Goal: Information Seeking & Learning: Learn about a topic

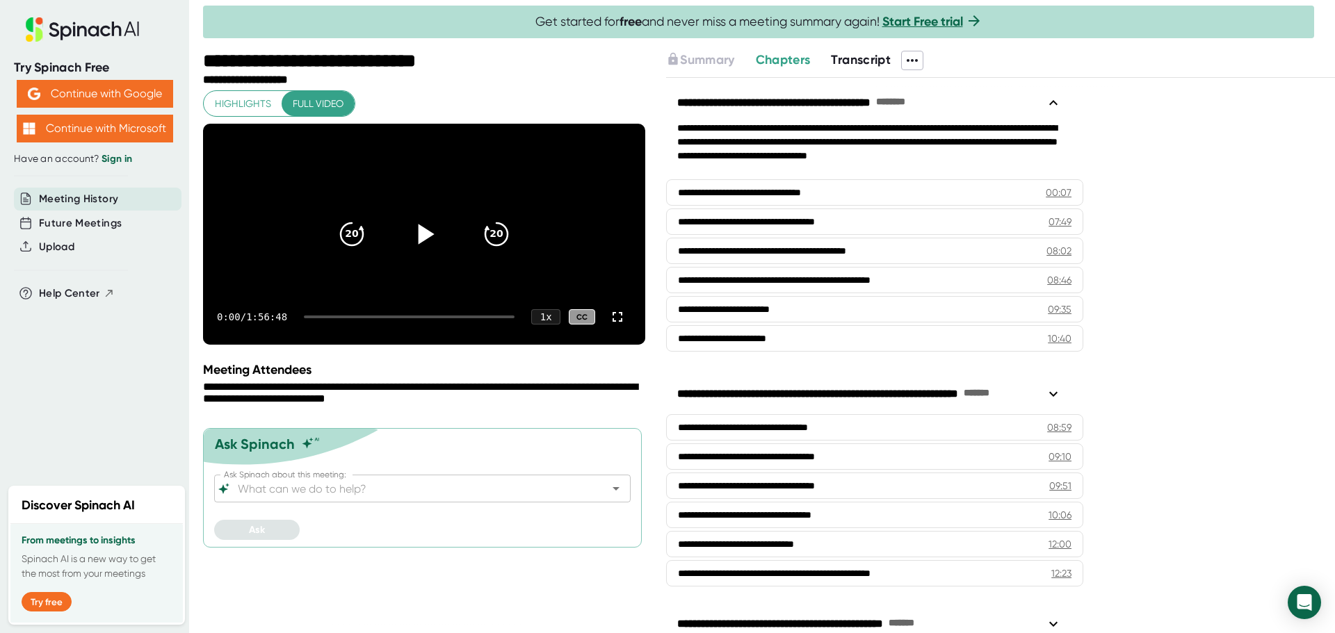
click at [419, 244] on icon at bounding box center [426, 234] width 16 height 20
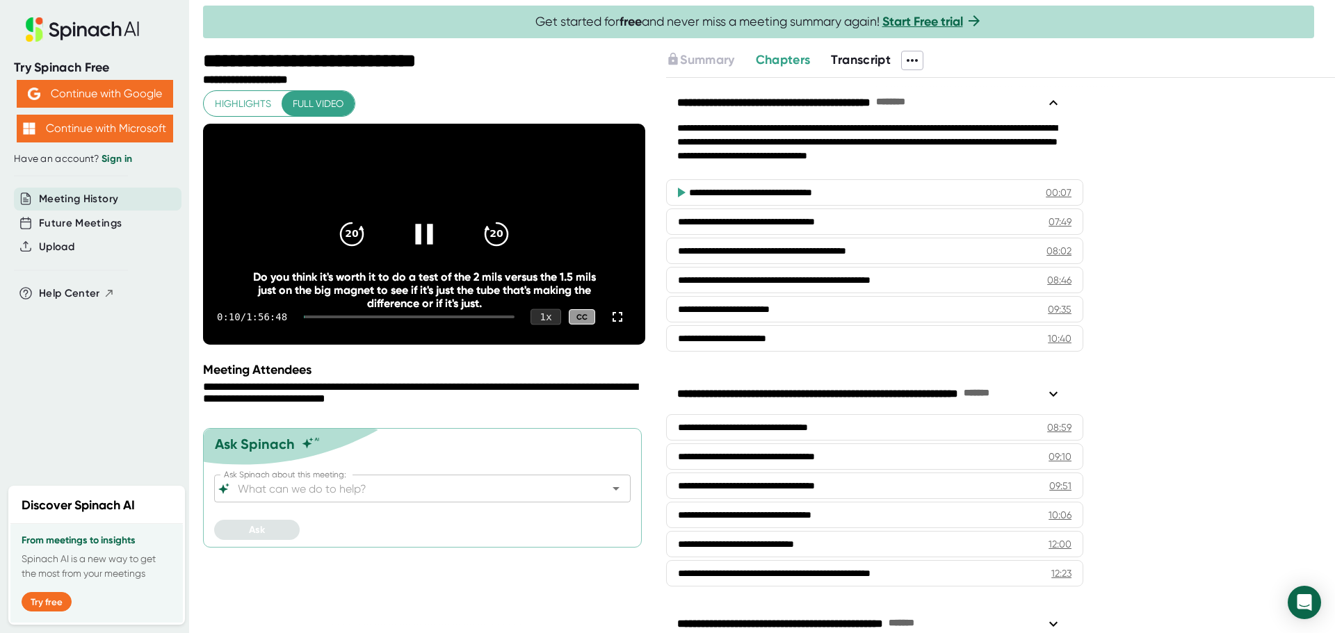
click at [545, 325] on div "1 x" at bounding box center [545, 317] width 31 height 16
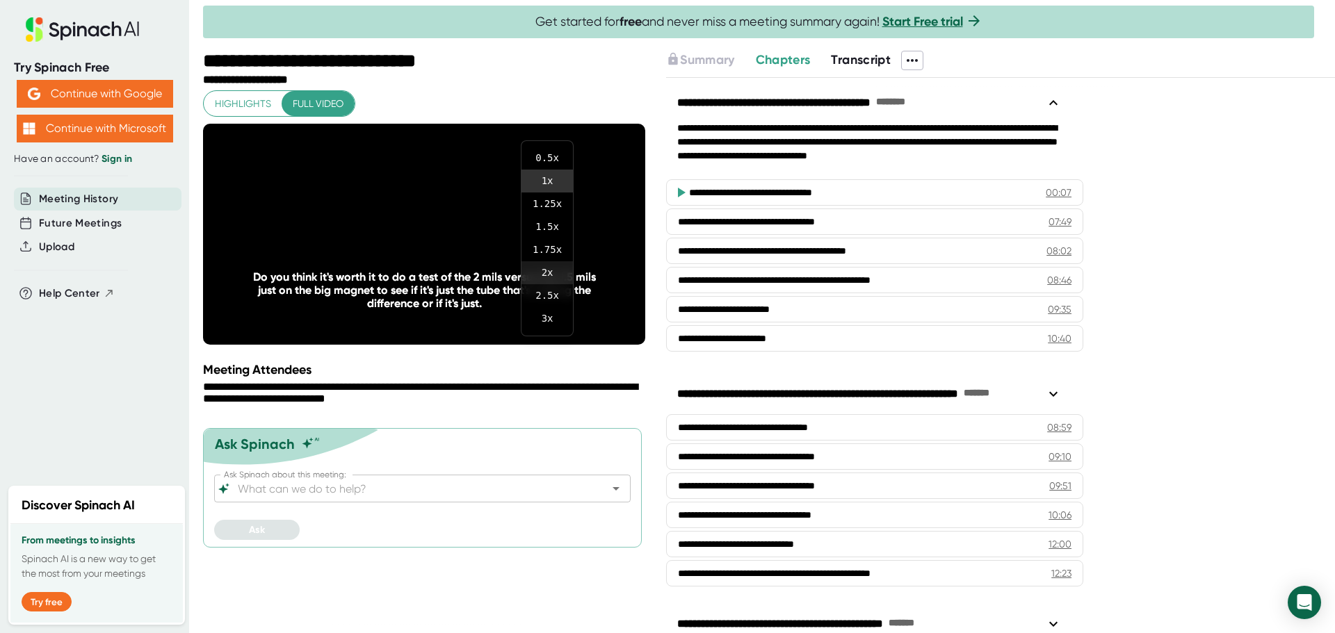
click at [553, 271] on li "2 x" at bounding box center [546, 272] width 51 height 23
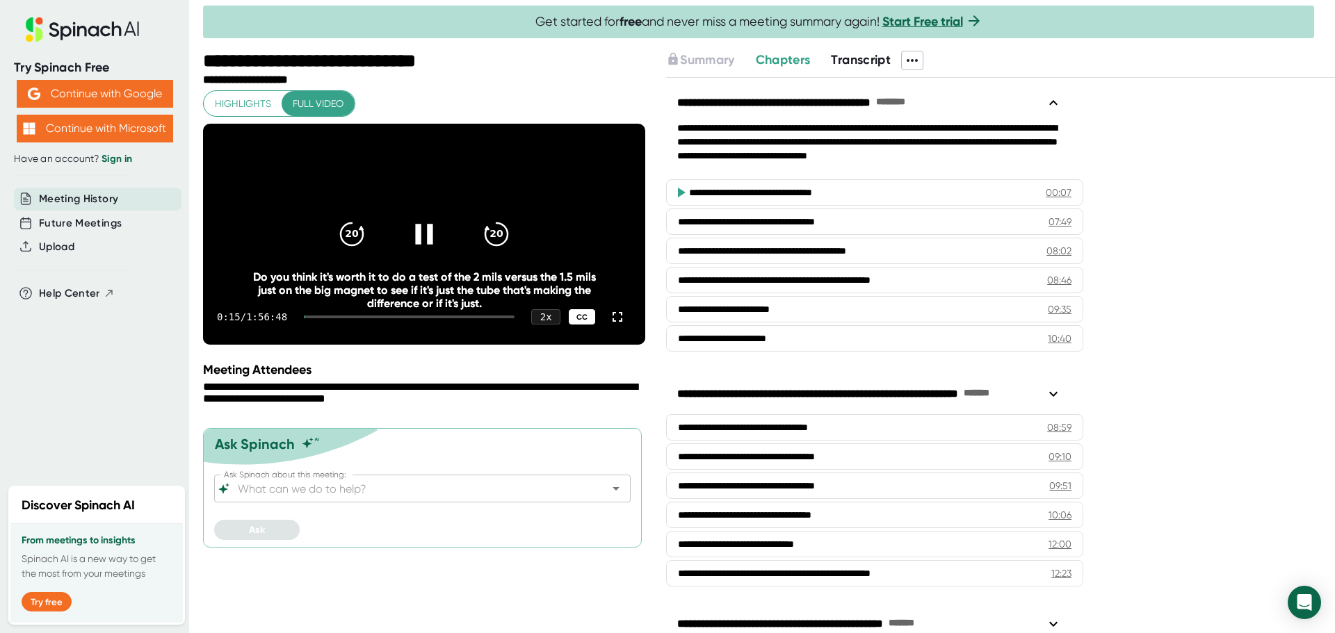
click at [572, 325] on div "CC" at bounding box center [582, 317] width 26 height 16
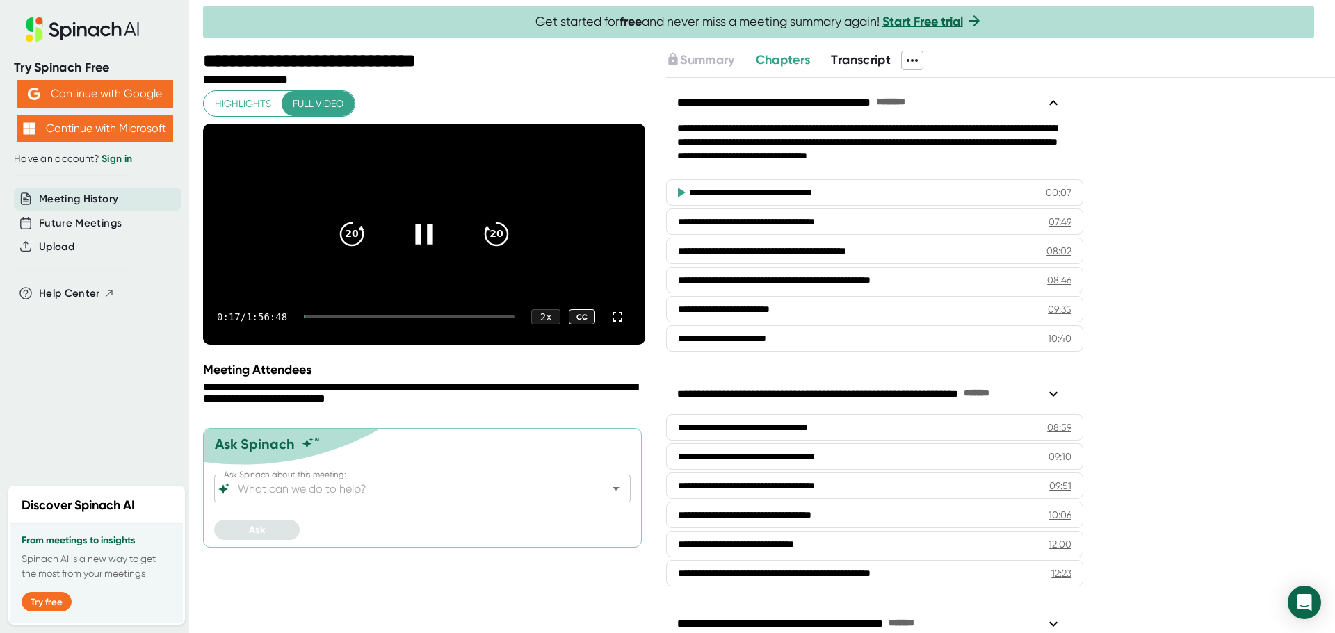
click at [572, 325] on div "CC" at bounding box center [582, 317] width 26 height 16
click at [554, 325] on div "2 x" at bounding box center [545, 317] width 31 height 16
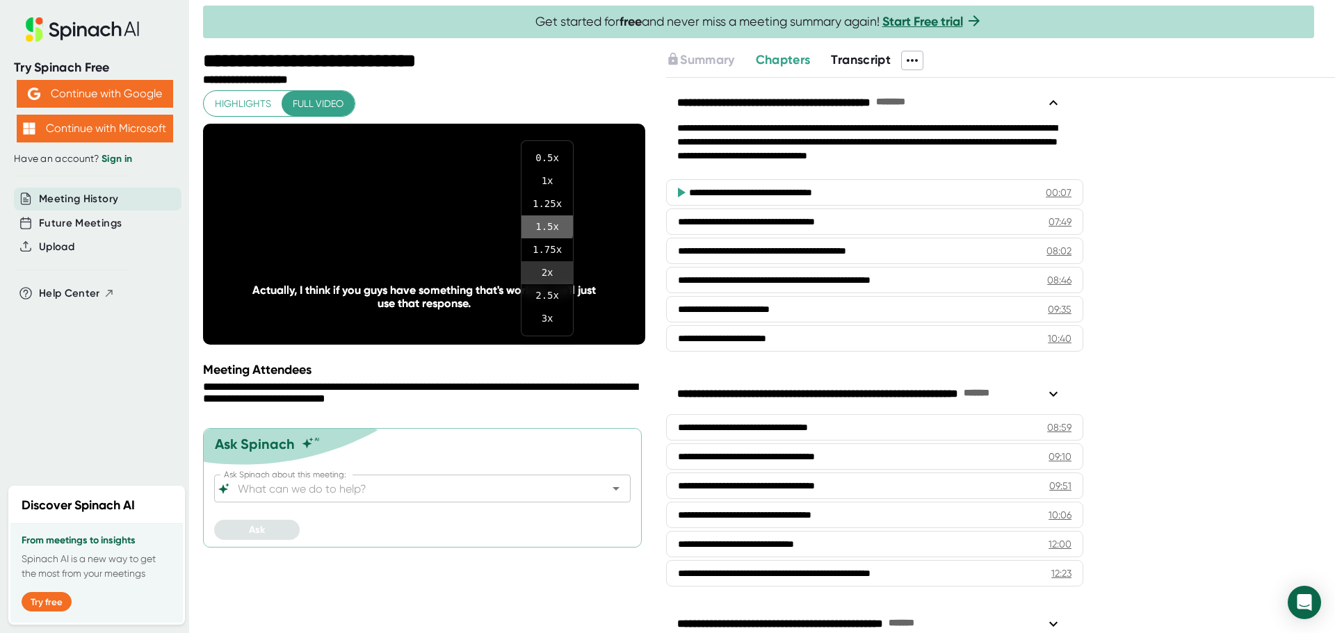
click at [540, 226] on li "1.5 x" at bounding box center [546, 226] width 51 height 23
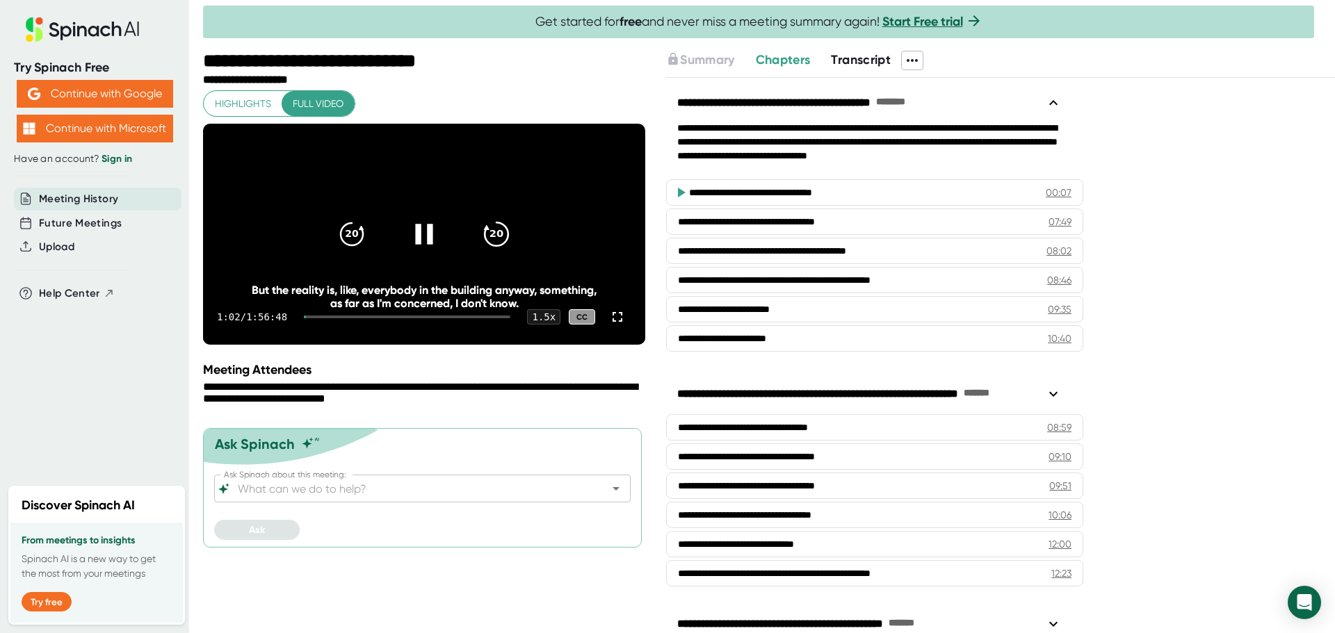
click at [494, 243] on icon "20" at bounding box center [496, 234] width 35 height 35
click at [498, 248] on icon "20" at bounding box center [496, 234] width 35 height 35
click at [490, 252] on icon "20" at bounding box center [496, 234] width 35 height 35
click at [491, 252] on icon "20" at bounding box center [496, 234] width 35 height 35
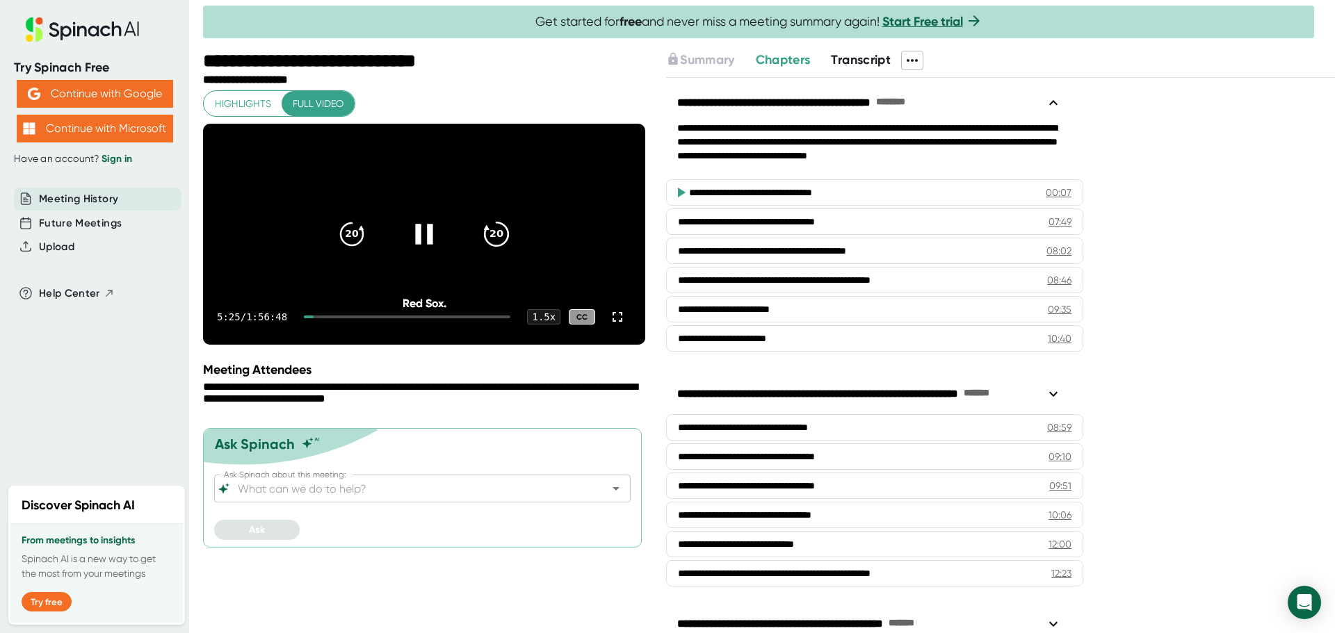
click at [491, 250] on icon "20" at bounding box center [496, 234] width 35 height 35
click at [503, 248] on icon "20" at bounding box center [496, 234] width 35 height 35
click at [496, 248] on icon "20" at bounding box center [496, 234] width 35 height 35
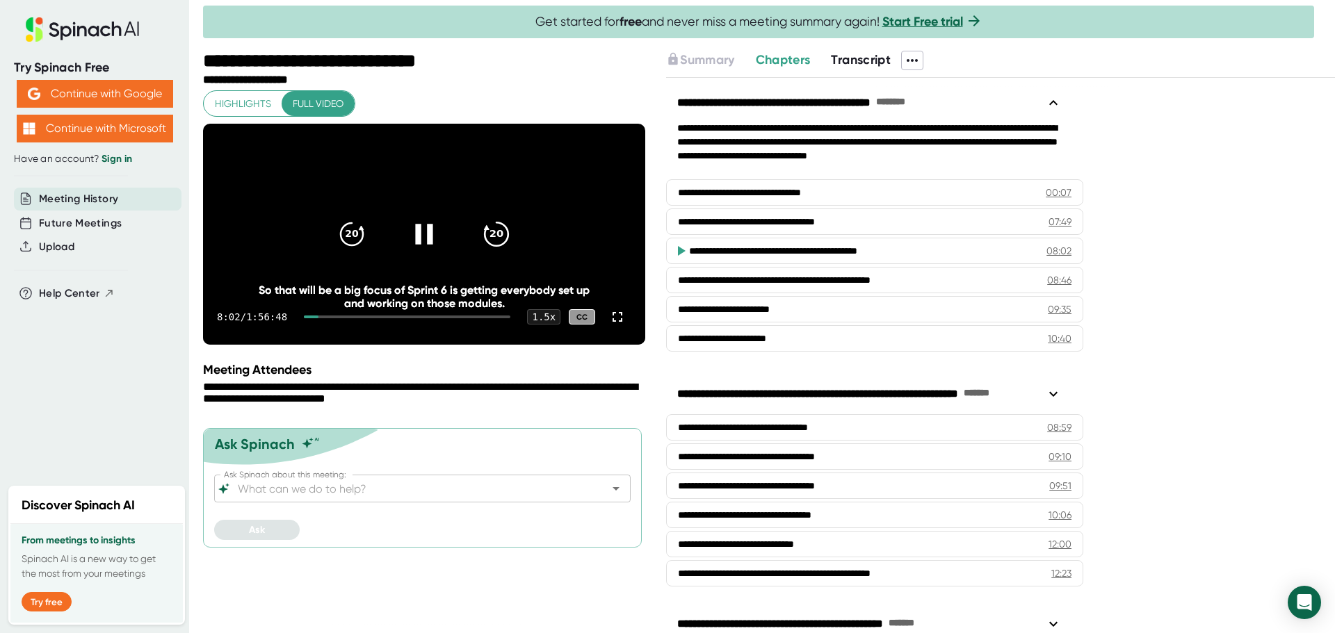
click at [489, 252] on icon "20" at bounding box center [496, 234] width 35 height 35
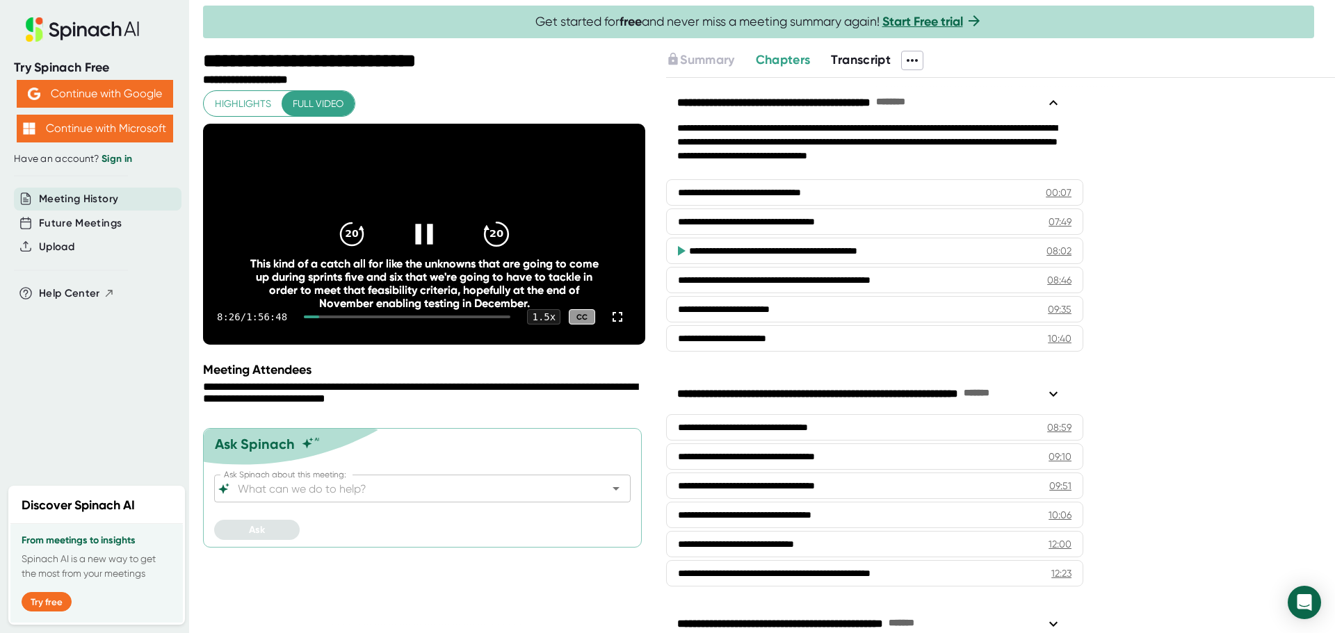
click at [494, 246] on icon "20" at bounding box center [496, 234] width 35 height 35
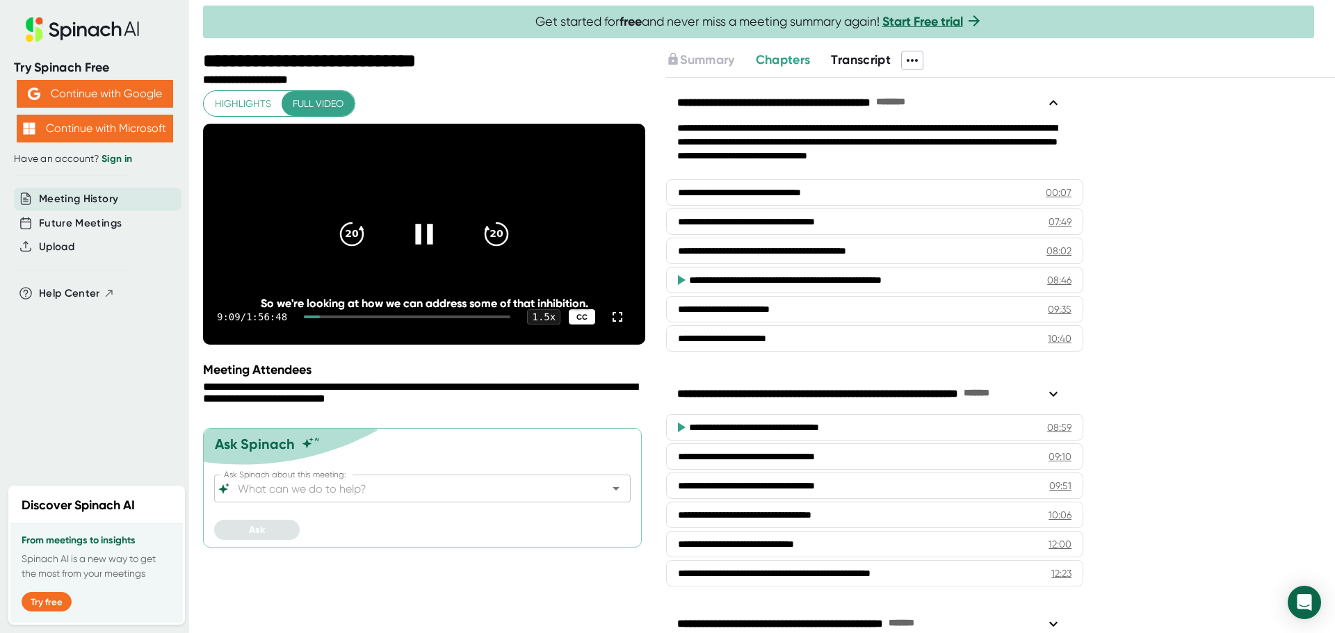
click at [574, 325] on div "CC" at bounding box center [582, 317] width 26 height 16
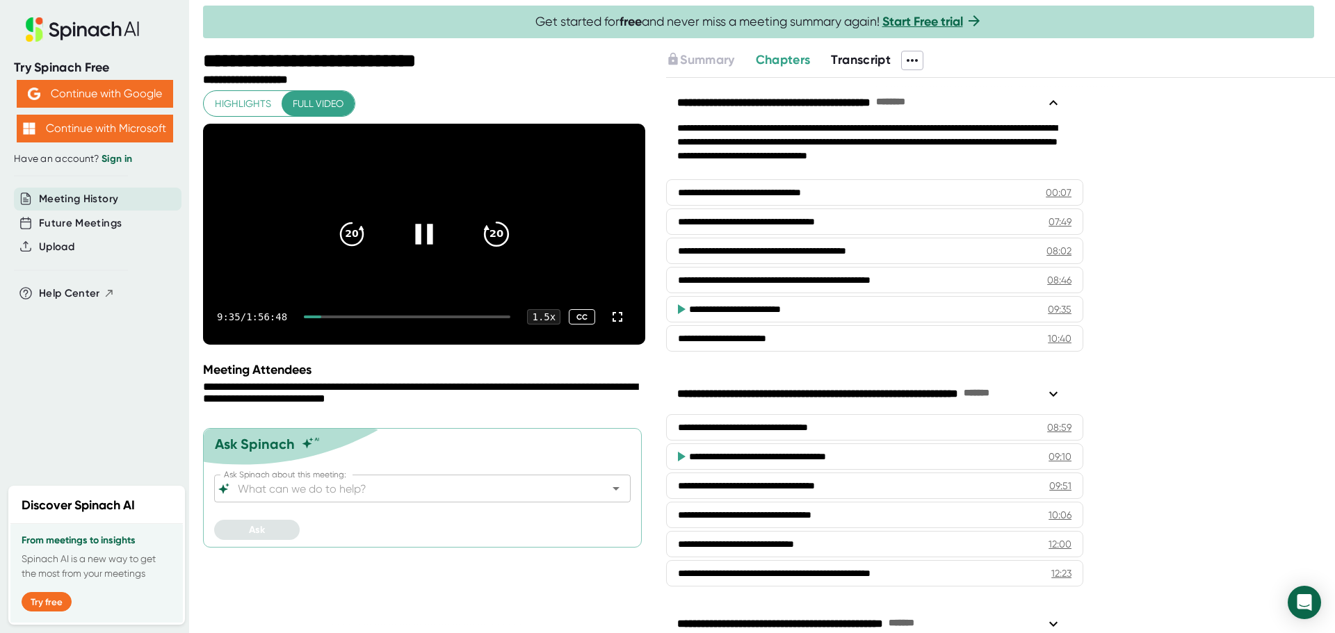
click at [485, 227] on div "20" at bounding box center [496, 234] width 58 height 58
click at [489, 252] on icon "20" at bounding box center [496, 234] width 35 height 35
click at [491, 252] on icon "20" at bounding box center [496, 234] width 35 height 35
click at [415, 252] on icon at bounding box center [424, 234] width 35 height 35
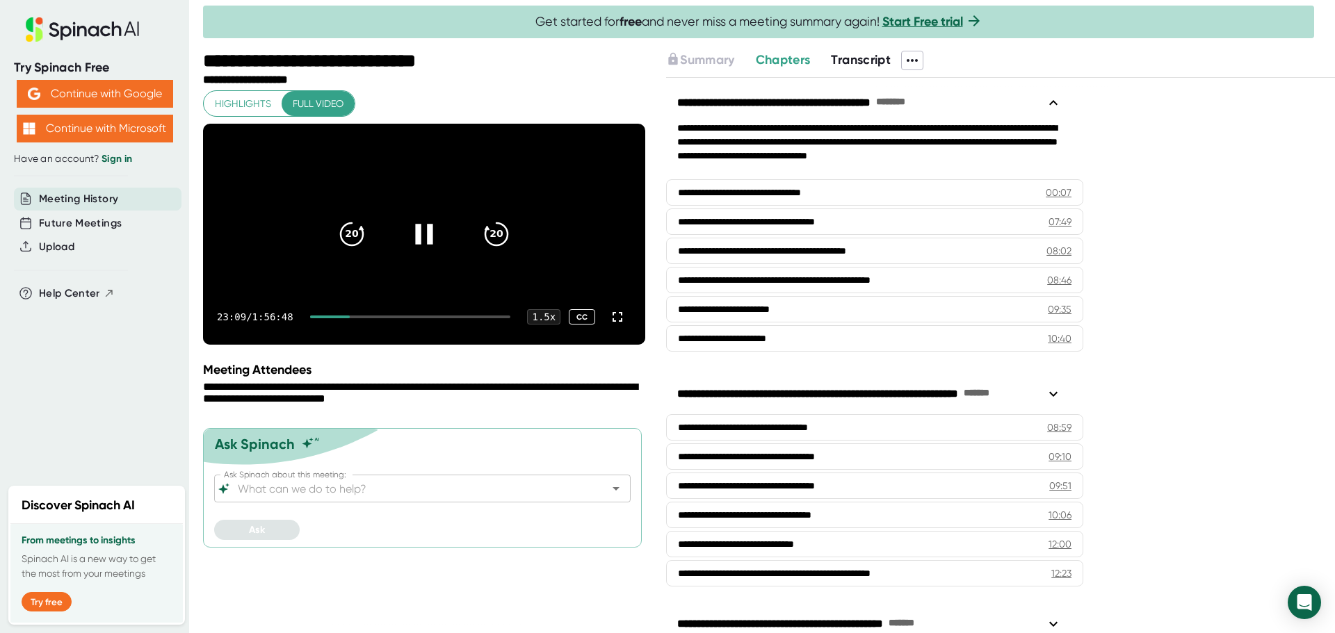
click at [429, 244] on icon at bounding box center [423, 234] width 17 height 20
